Goal: Task Accomplishment & Management: Use online tool/utility

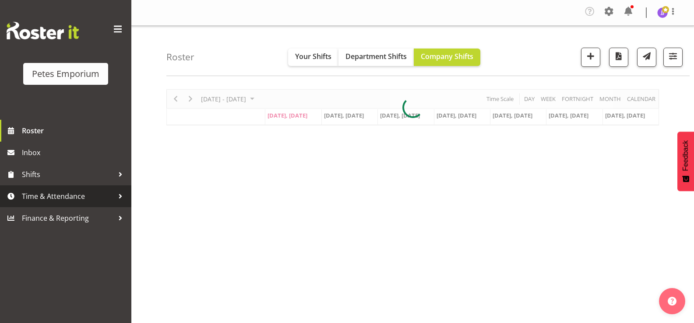
click at [64, 200] on span "Time & Attendance" at bounding box center [68, 196] width 92 height 13
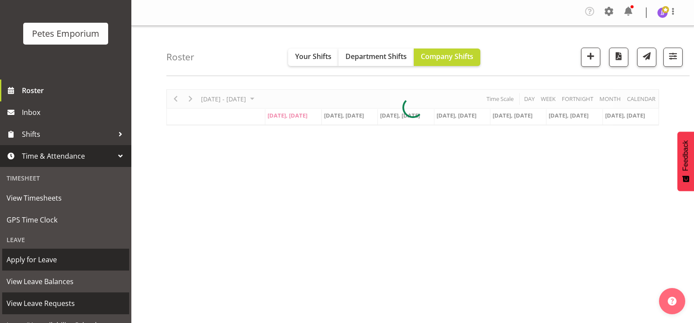
scroll to position [77, 0]
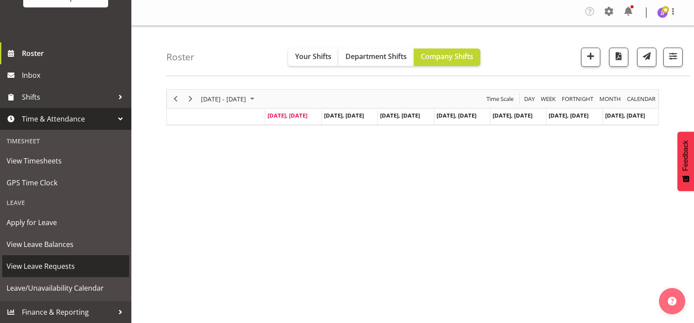
click at [78, 269] on span "View Leave Requests" at bounding box center [66, 266] width 118 height 13
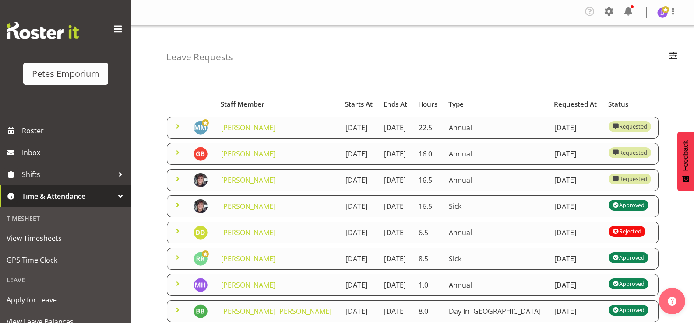
click at [175, 153] on span at bounding box center [177, 153] width 11 height 11
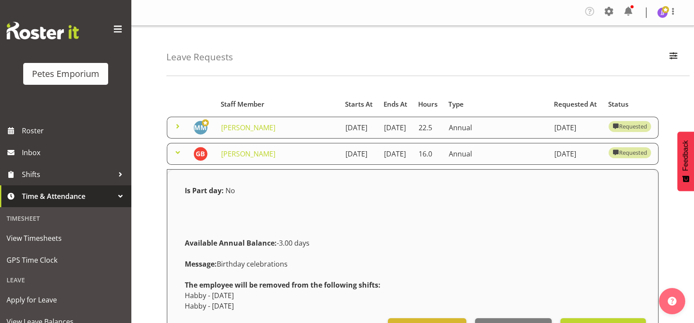
click at [175, 153] on span at bounding box center [177, 153] width 11 height 11
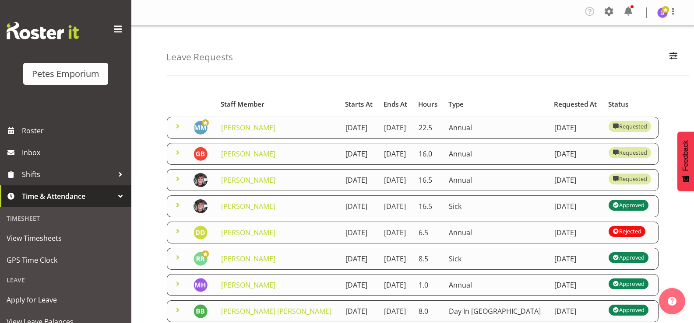
click at [176, 229] on span at bounding box center [177, 231] width 11 height 11
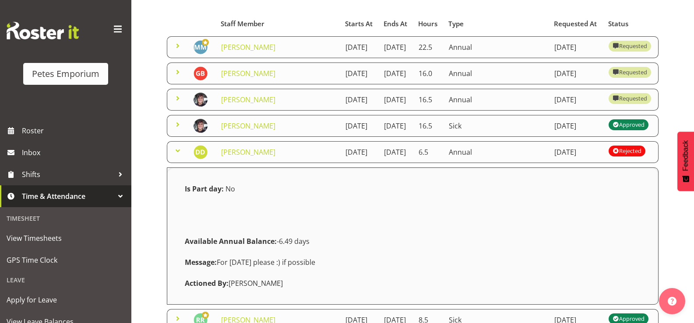
scroll to position [88, 0]
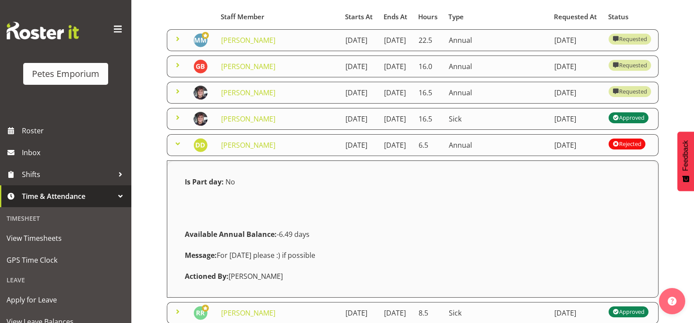
click at [176, 143] on span at bounding box center [177, 144] width 11 height 11
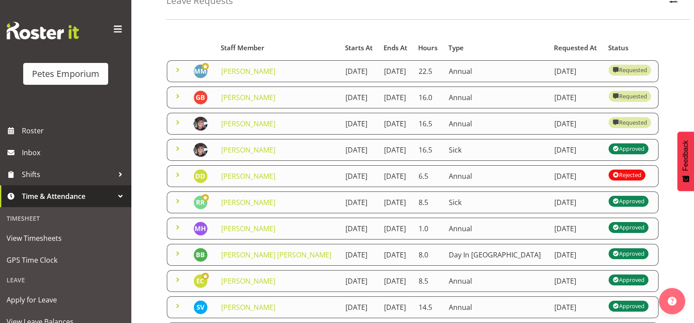
scroll to position [44, 0]
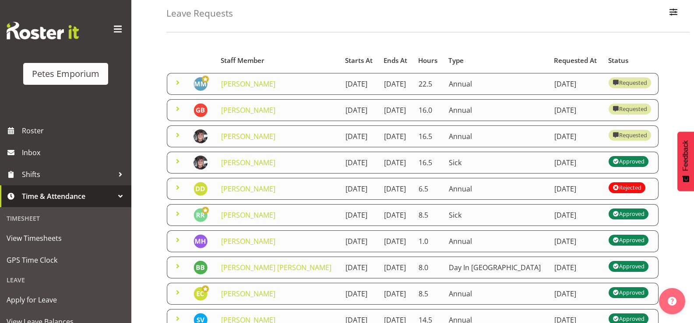
click at [175, 137] on span at bounding box center [177, 135] width 11 height 11
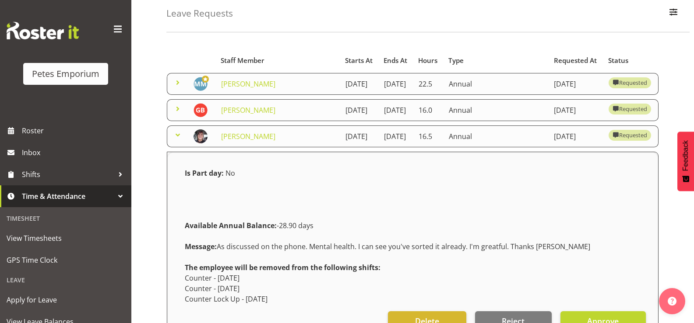
click at [175, 137] on span at bounding box center [177, 135] width 11 height 11
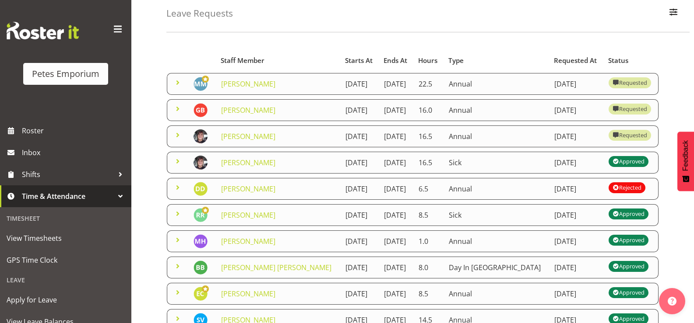
click at [173, 111] on span at bounding box center [177, 109] width 11 height 11
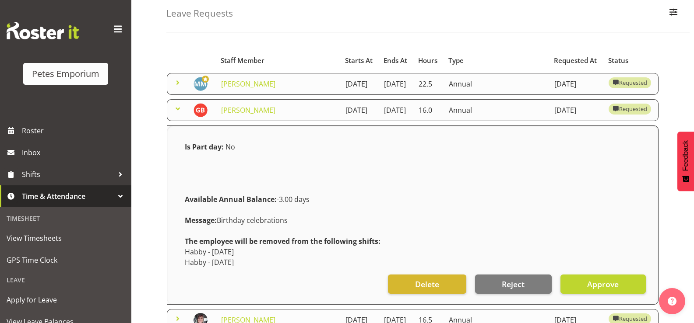
click at [173, 111] on span at bounding box center [177, 109] width 11 height 11
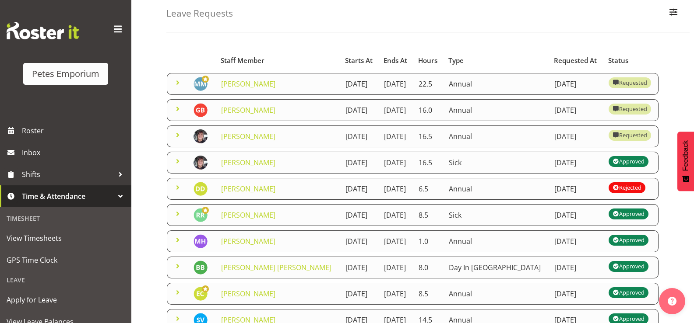
click at [177, 109] on span at bounding box center [177, 109] width 11 height 11
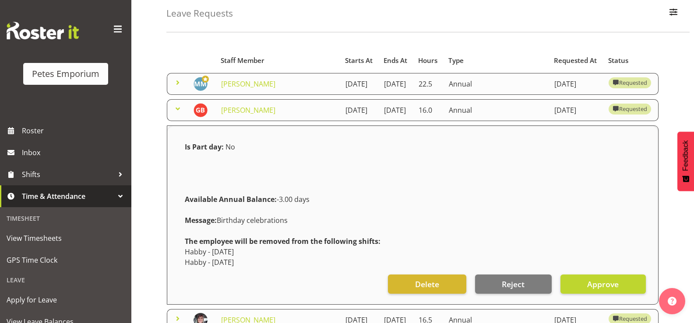
click at [177, 109] on span at bounding box center [177, 109] width 11 height 11
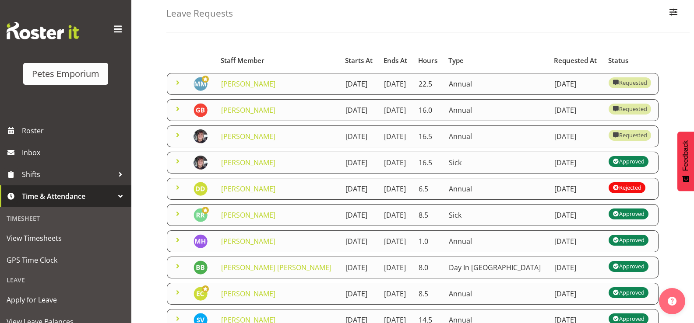
click at [175, 82] on span at bounding box center [177, 82] width 11 height 11
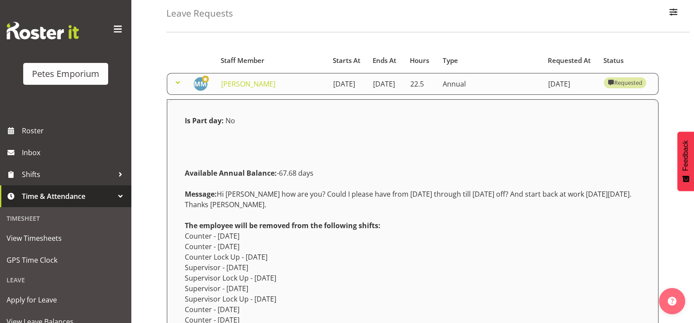
click at [175, 82] on span at bounding box center [177, 82] width 11 height 11
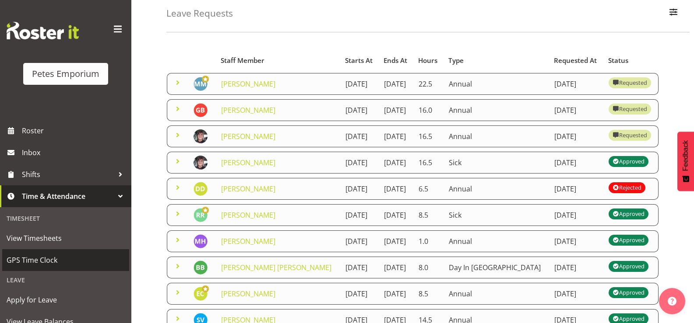
click at [58, 262] on span "GPS Time Clock" at bounding box center [66, 260] width 118 height 13
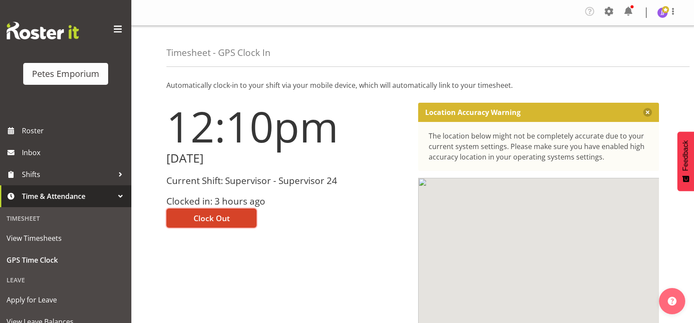
click at [204, 215] on span "Clock Out" at bounding box center [211, 218] width 36 height 11
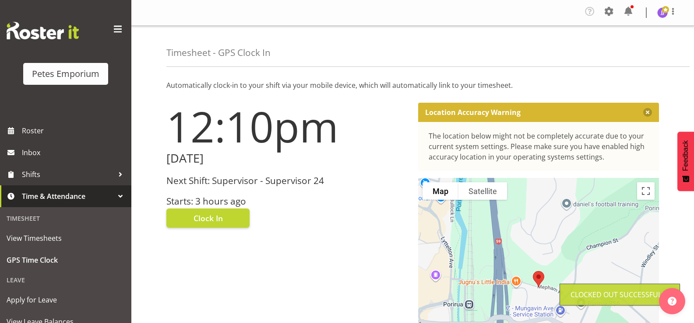
click at [665, 9] on span at bounding box center [665, 9] width 7 height 7
click at [642, 46] on link "Log Out" at bounding box center [636, 48] width 84 height 16
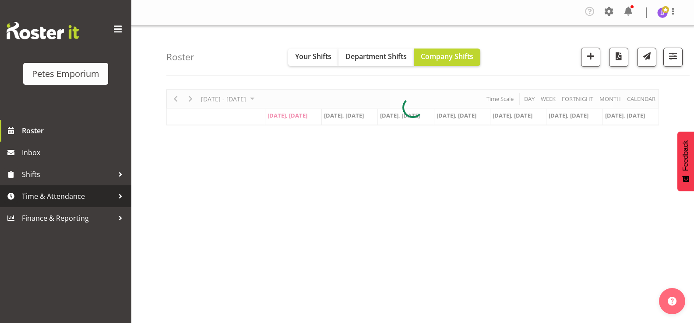
click at [43, 202] on span "Time & Attendance" at bounding box center [68, 196] width 92 height 13
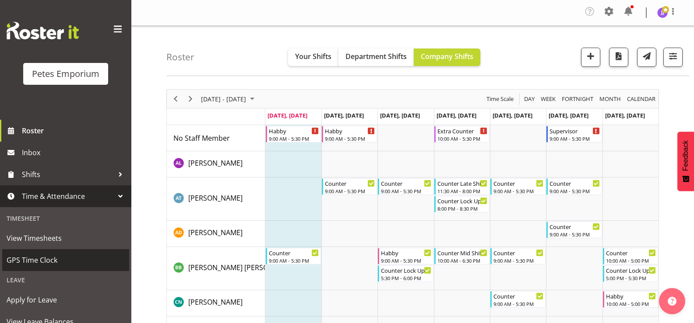
click at [58, 257] on span "GPS Time Clock" at bounding box center [66, 260] width 118 height 13
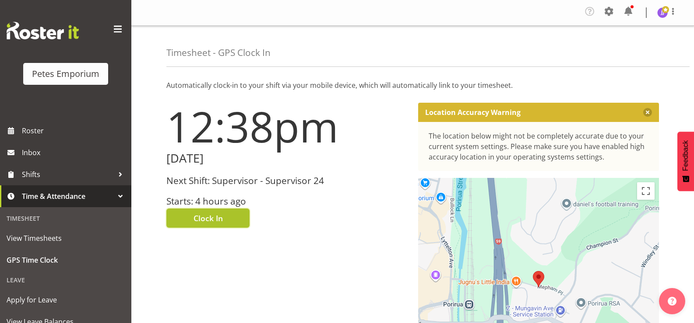
click at [190, 218] on button "Clock In" at bounding box center [207, 218] width 83 height 19
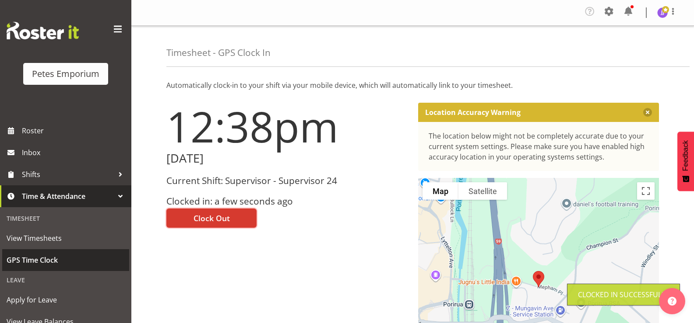
scroll to position [77, 0]
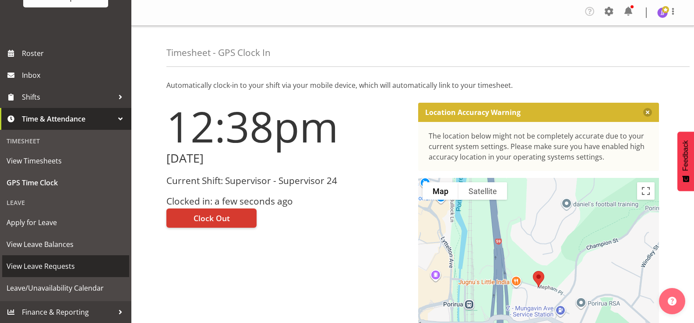
click at [76, 267] on span "View Leave Requests" at bounding box center [66, 266] width 118 height 13
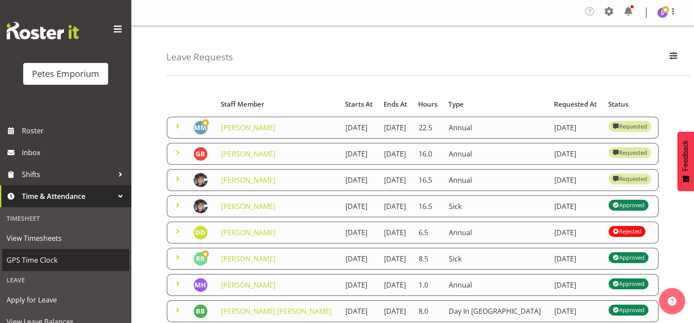
click at [42, 257] on span "GPS Time Clock" at bounding box center [66, 260] width 118 height 13
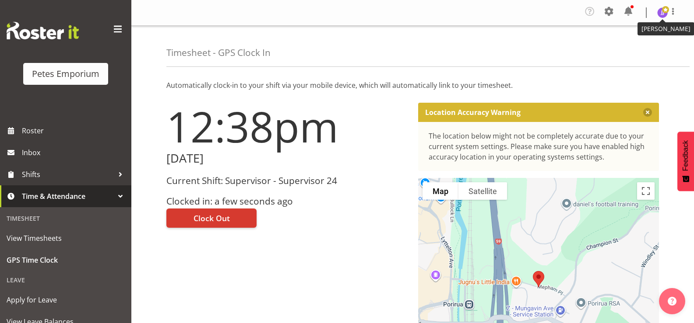
click at [660, 14] on img at bounding box center [662, 12] width 11 height 11
click at [631, 47] on link "Log Out" at bounding box center [636, 48] width 84 height 16
